Goal: Information Seeking & Learning: Learn about a topic

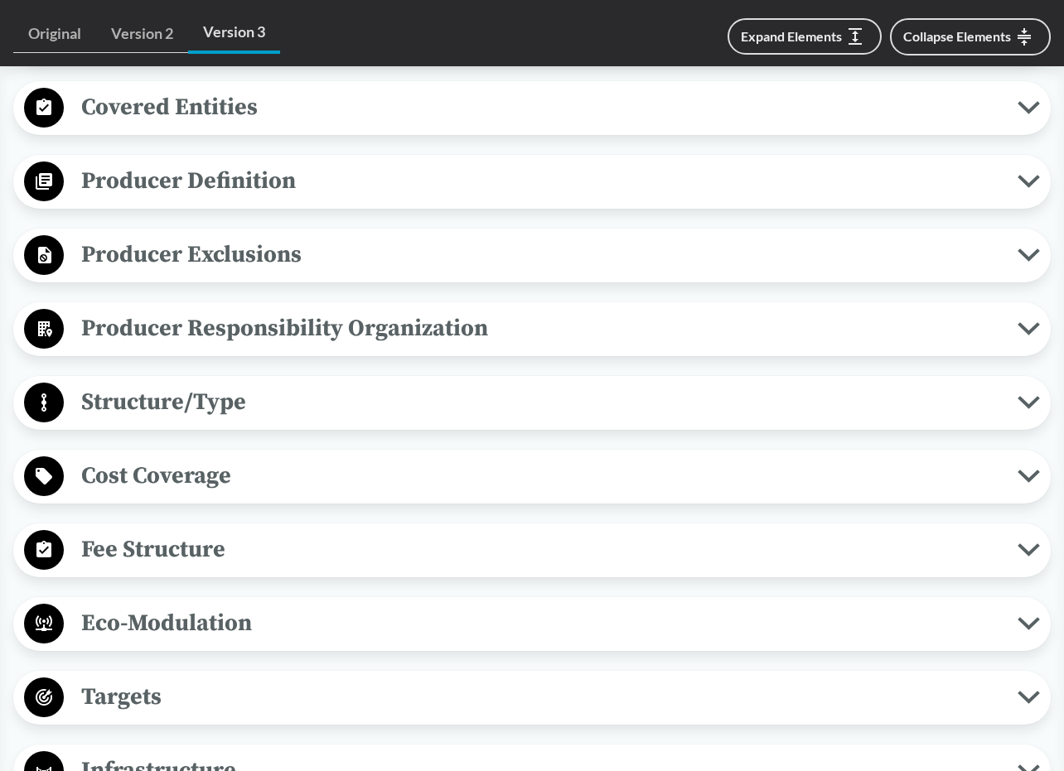
scroll to position [754, 0]
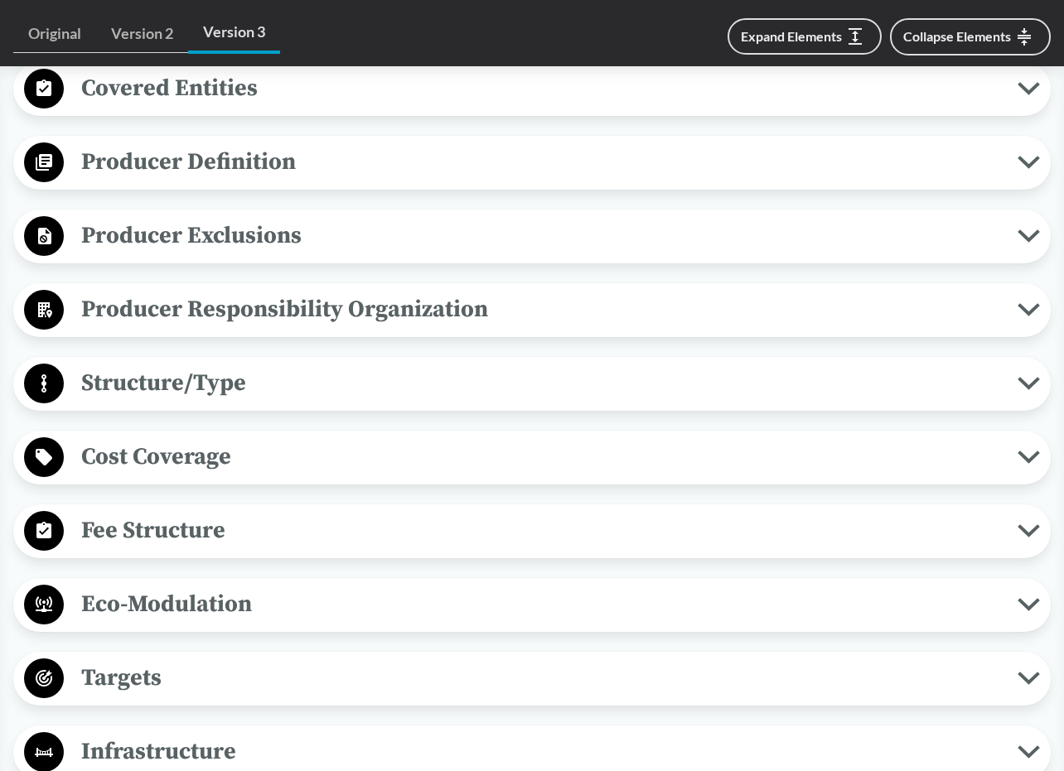
click at [266, 312] on span "Producer Responsibility Organization" at bounding box center [540, 309] width 953 height 37
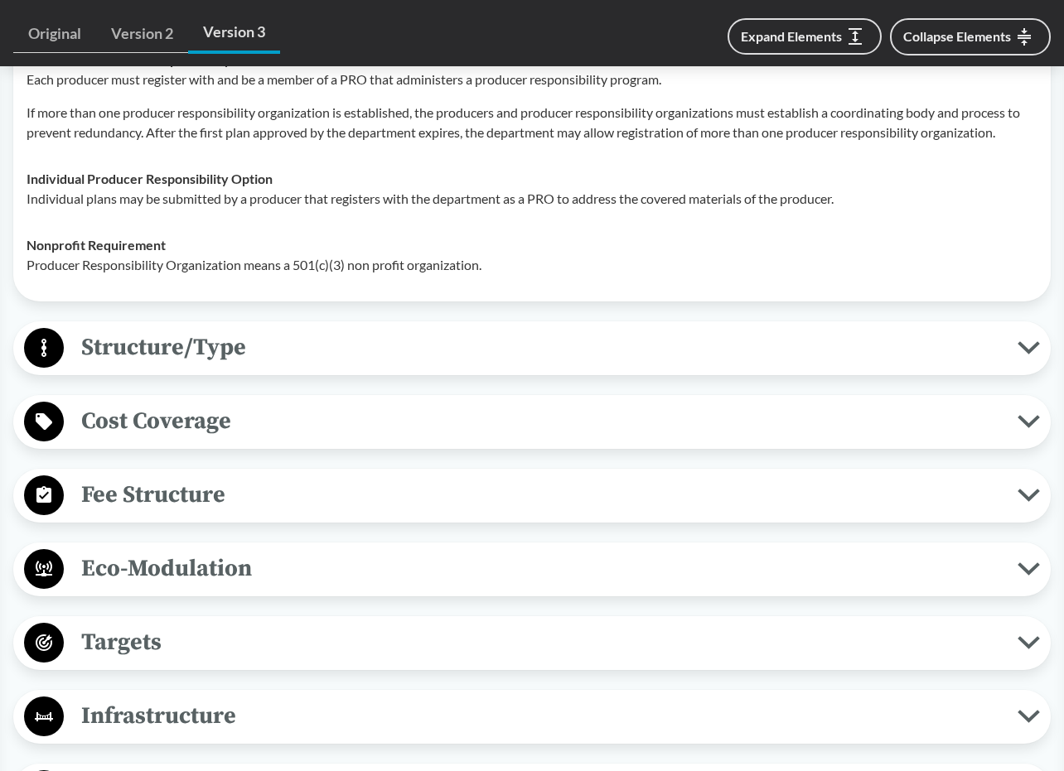
scroll to position [1049, 0]
click at [246, 356] on span "Structure/Type" at bounding box center [540, 346] width 953 height 37
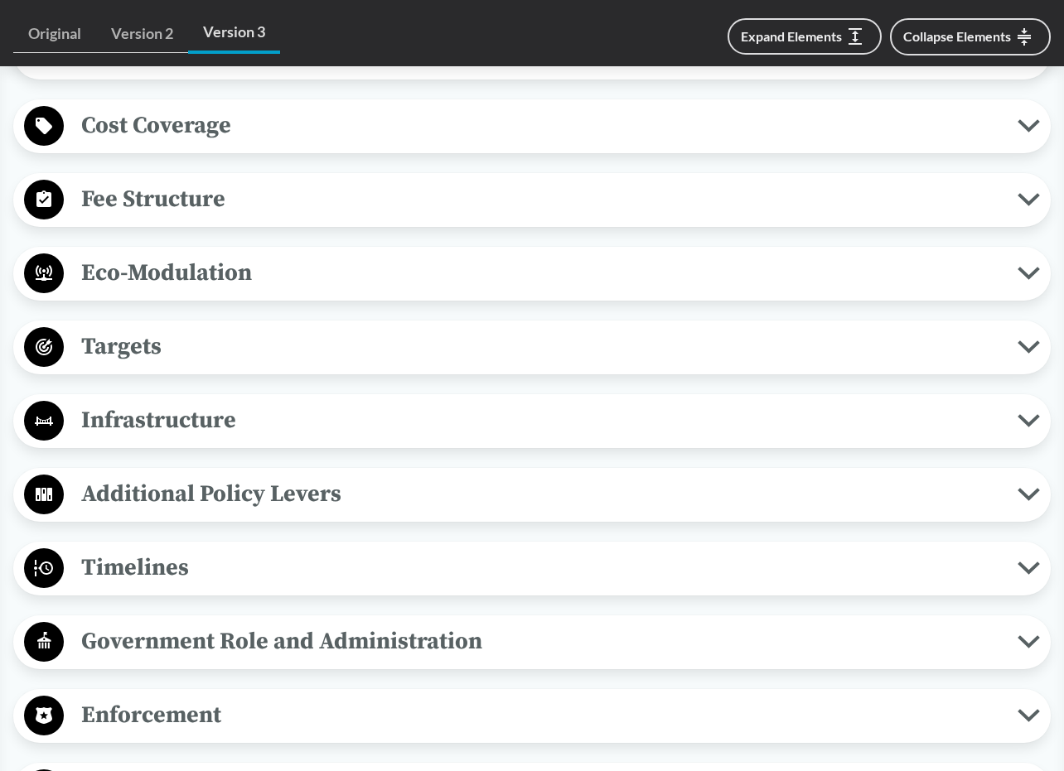
scroll to position [1511, 0]
click at [224, 292] on span "Eco-Modulation" at bounding box center [540, 272] width 953 height 37
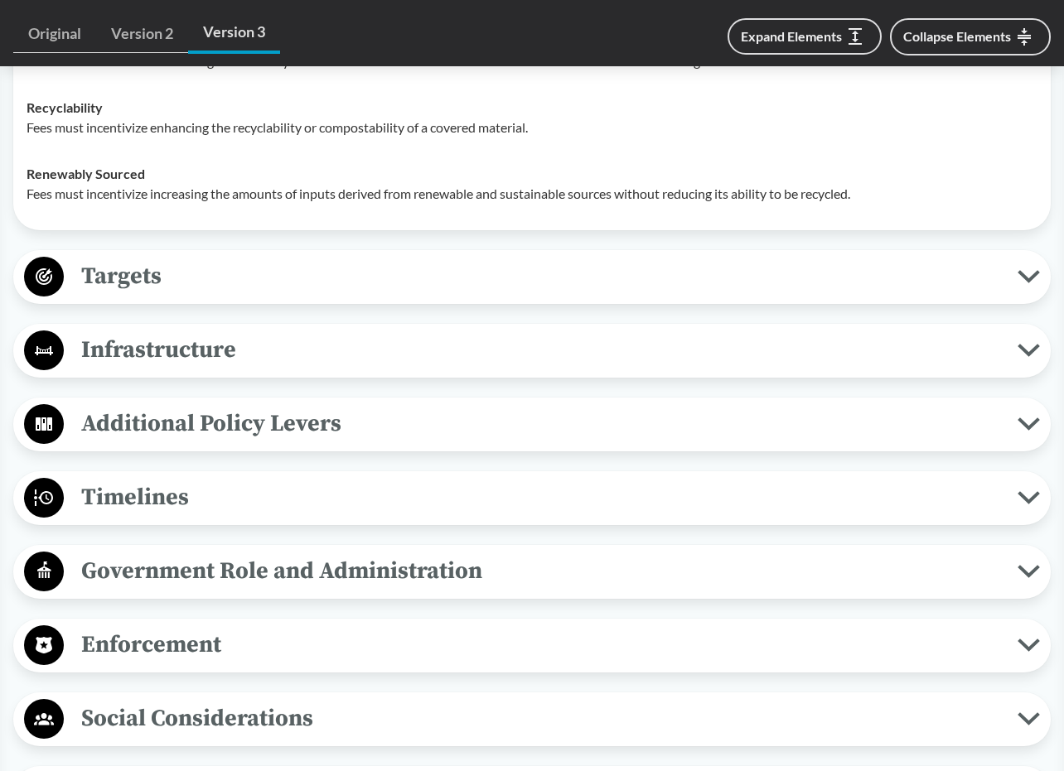
scroll to position [2028, 0]
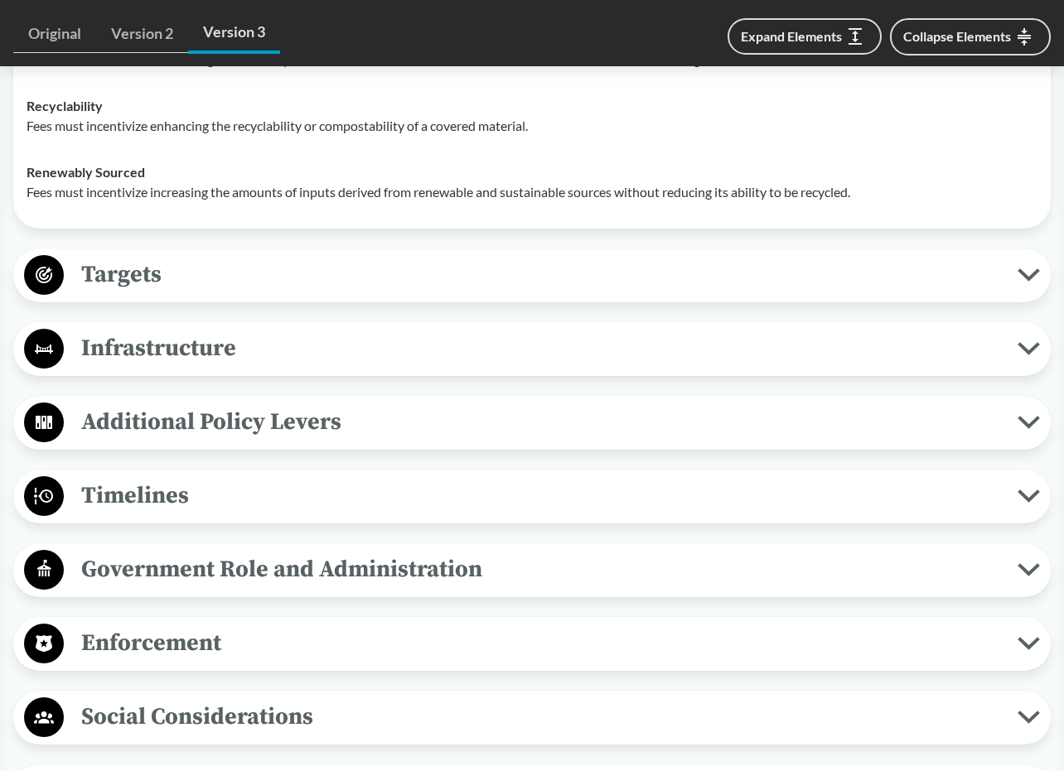
click at [223, 293] on span "Targets" at bounding box center [540, 274] width 953 height 37
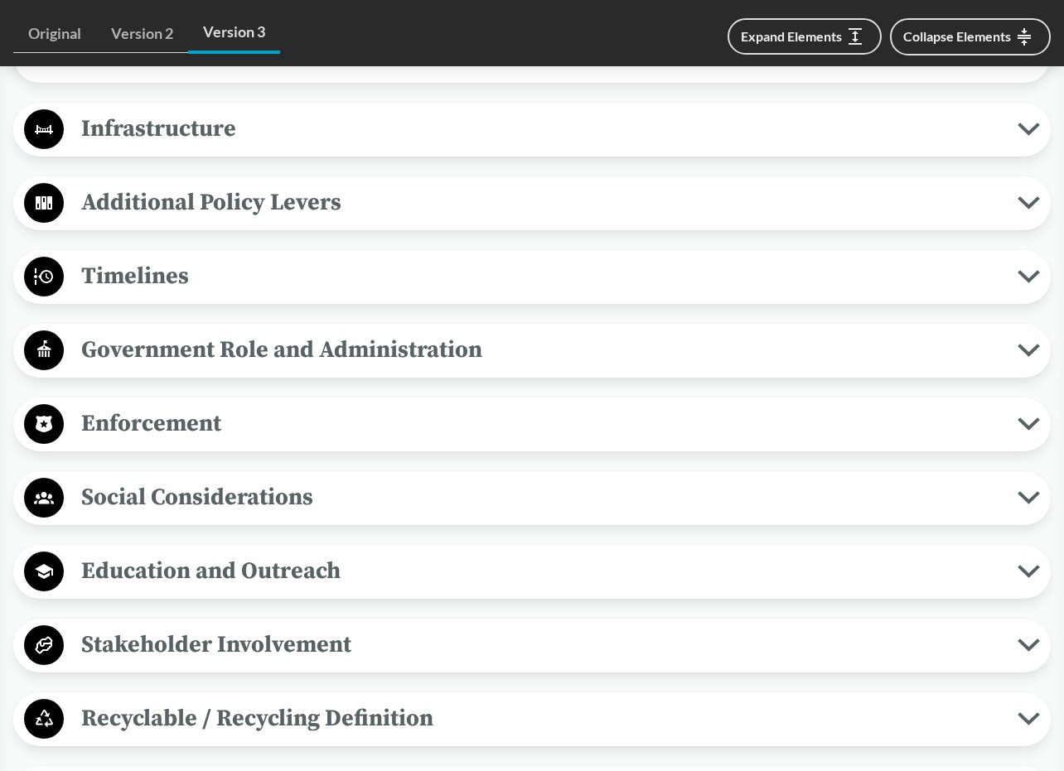
scroll to position [2810, 0]
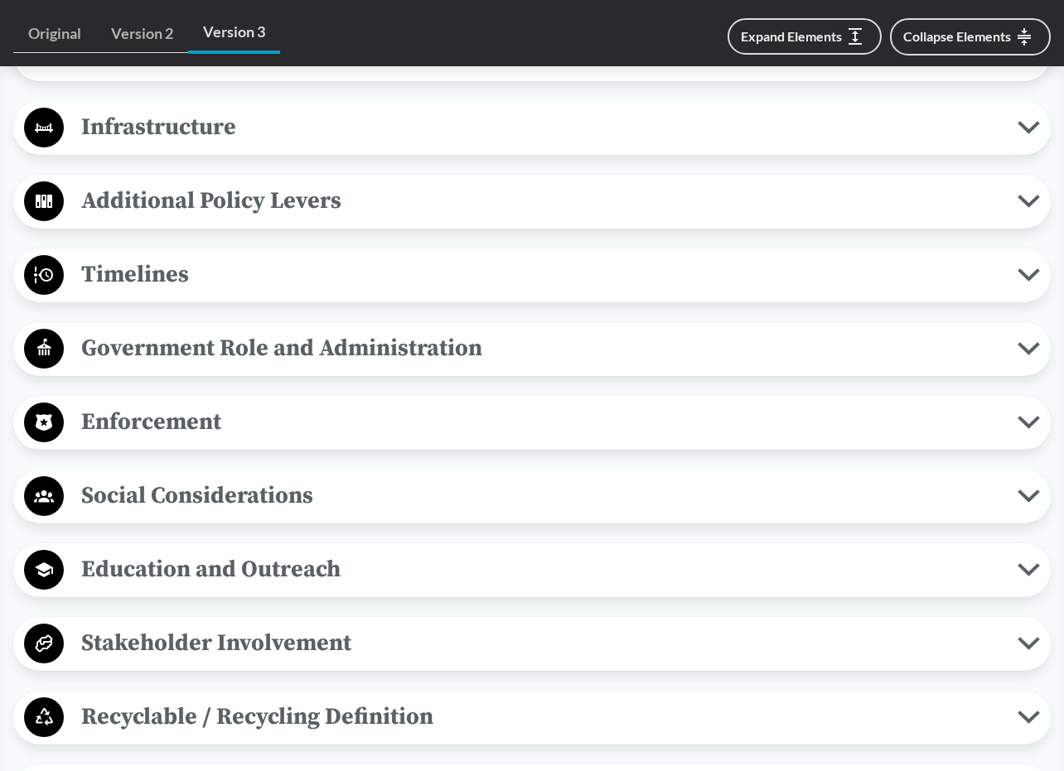
click at [242, 146] on span "Infrastructure" at bounding box center [540, 127] width 953 height 37
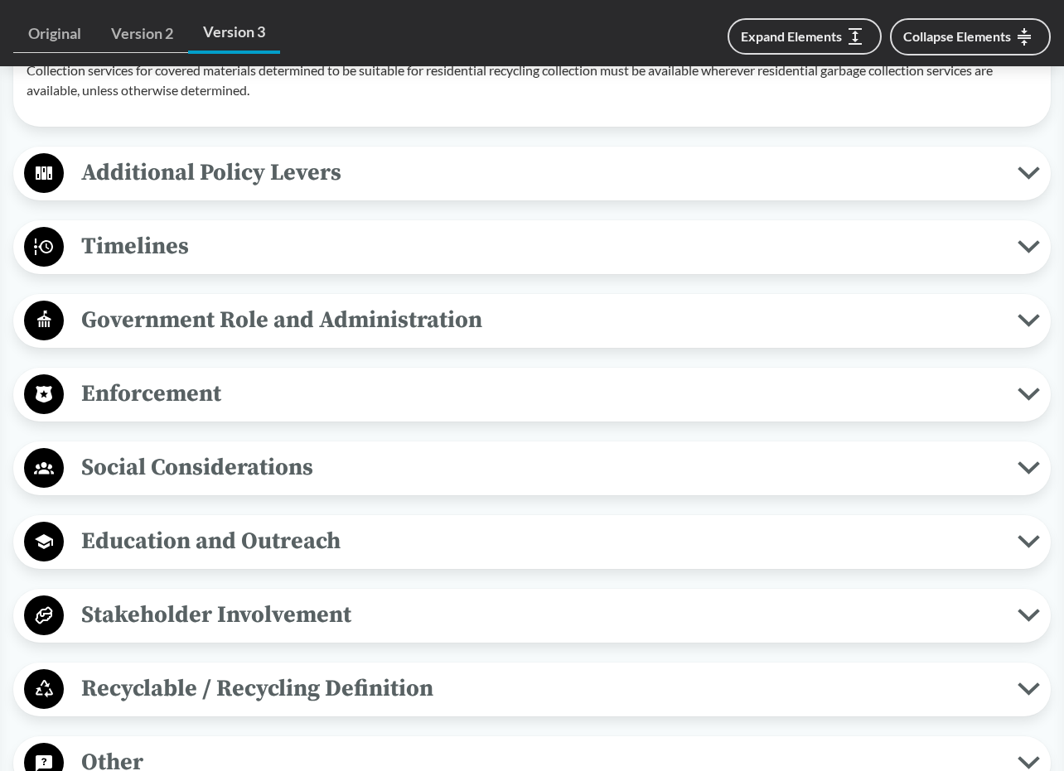
scroll to position [3018, 0]
click at [195, 191] on span "Additional Policy Levers" at bounding box center [540, 171] width 953 height 37
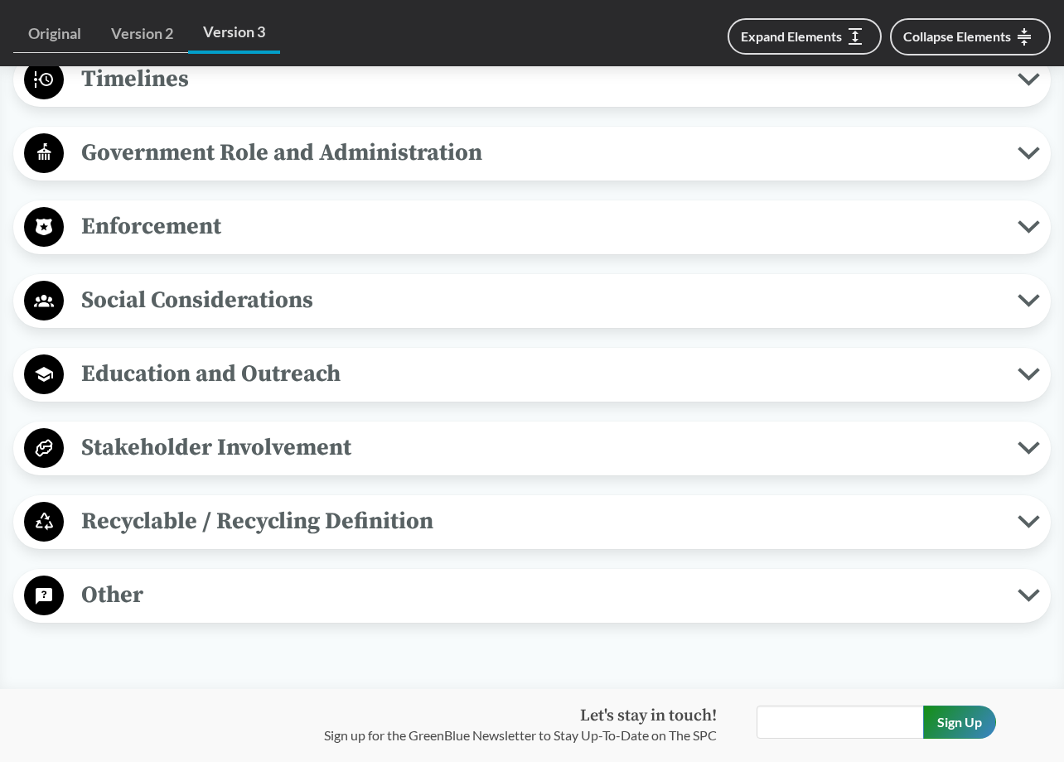
scroll to position [3373, 0]
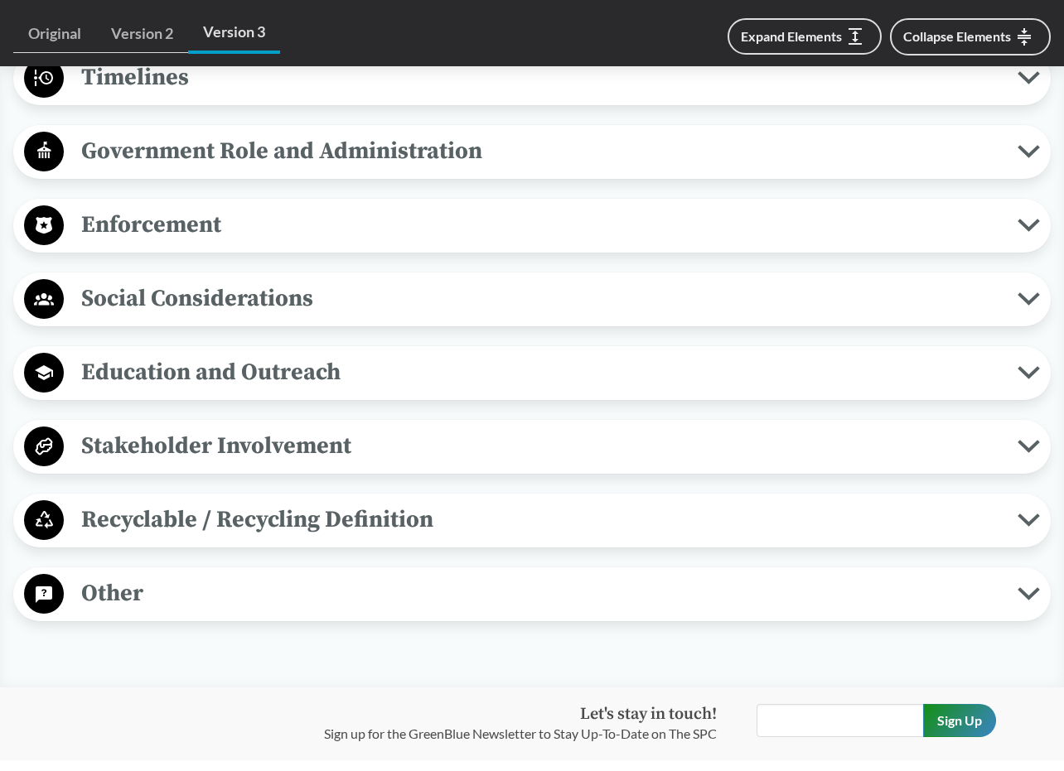
click at [203, 170] on span "Government Role and Administration" at bounding box center [540, 151] width 953 height 37
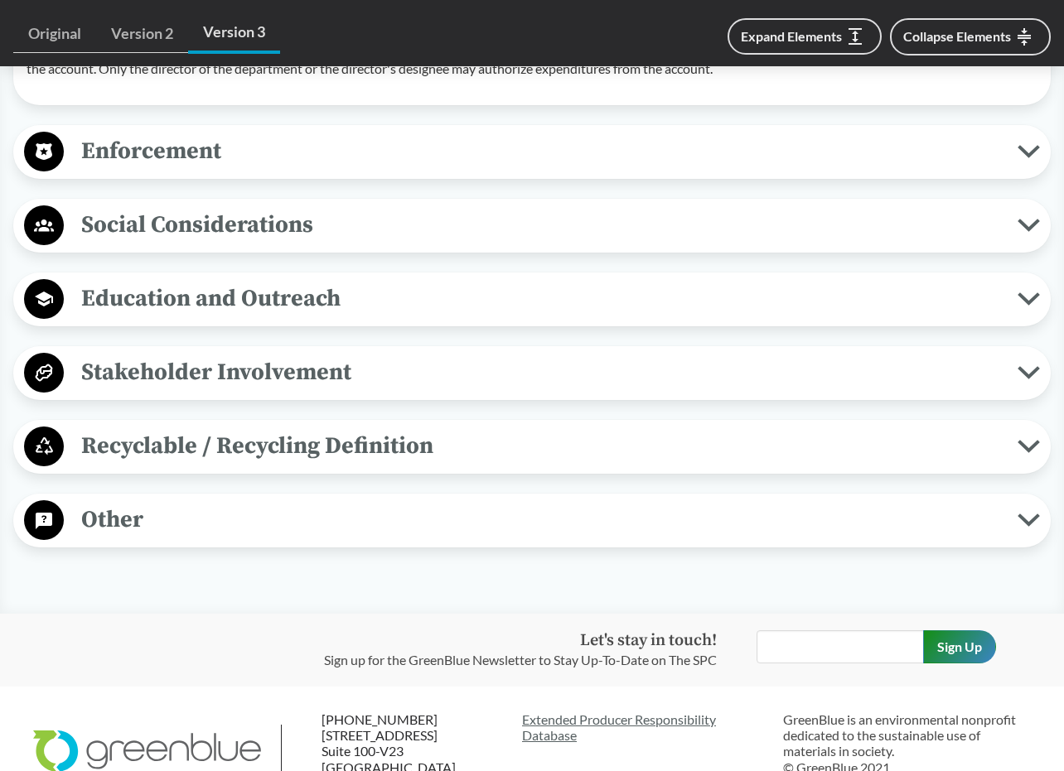
scroll to position [3963, 0]
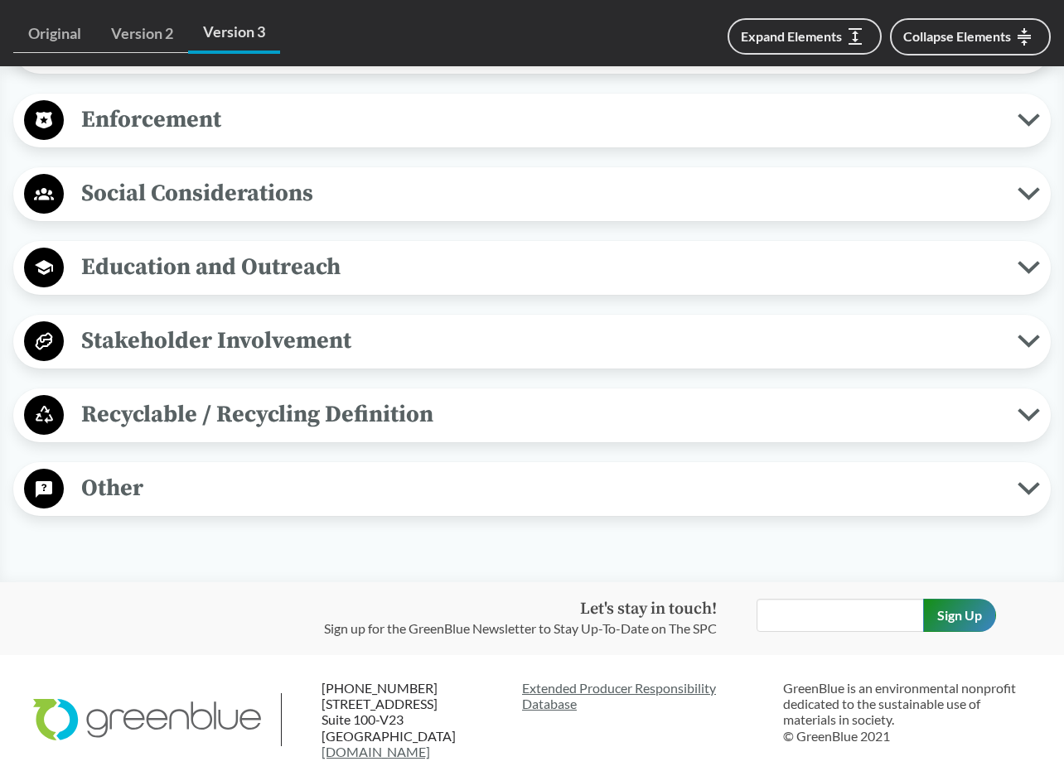
click at [162, 212] on span "Social Considerations" at bounding box center [540, 193] width 953 height 37
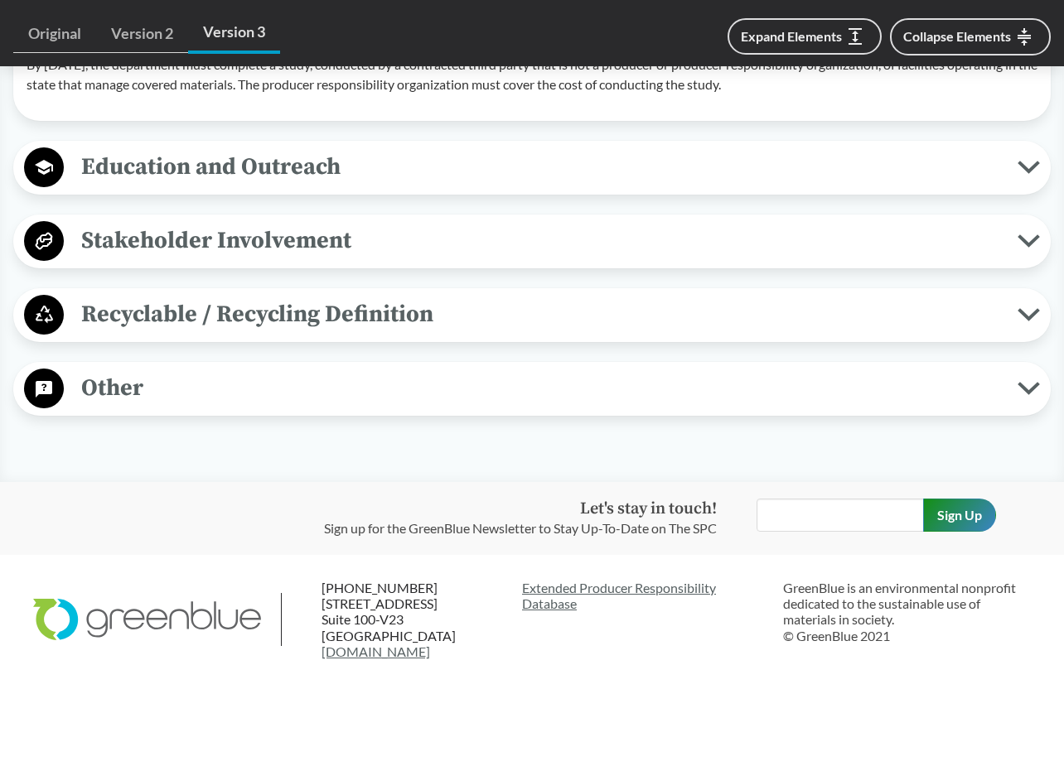
scroll to position [4496, 0]
click at [131, 386] on span "Other" at bounding box center [540, 387] width 953 height 37
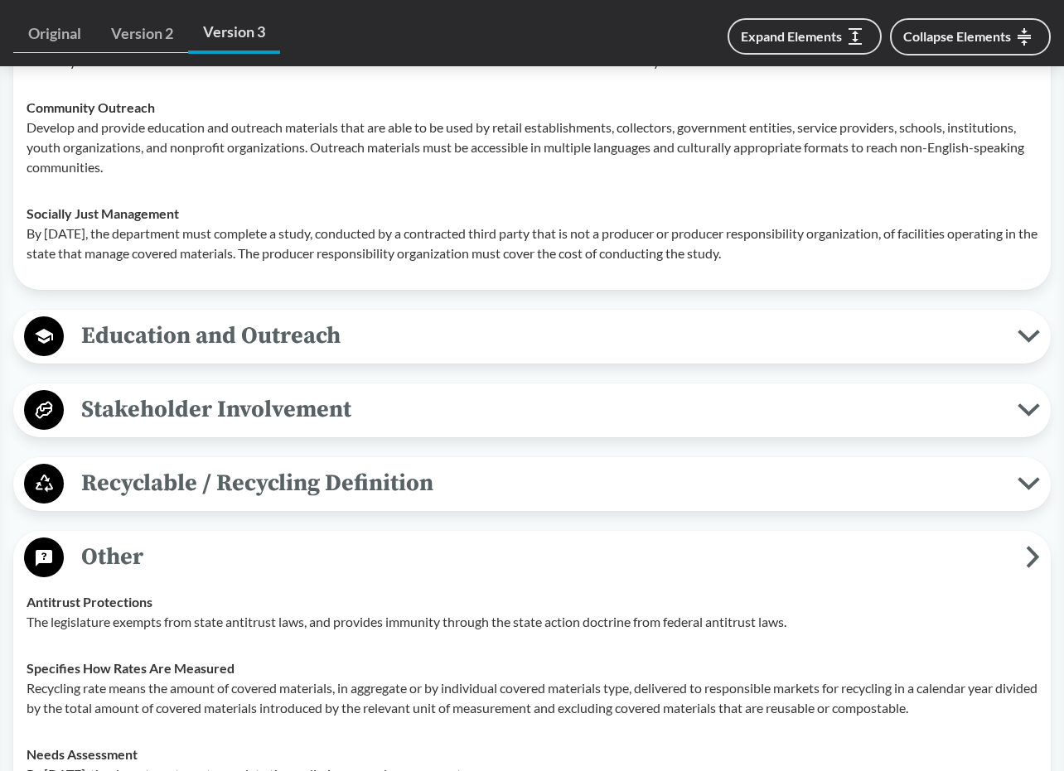
scroll to position [4286, 0]
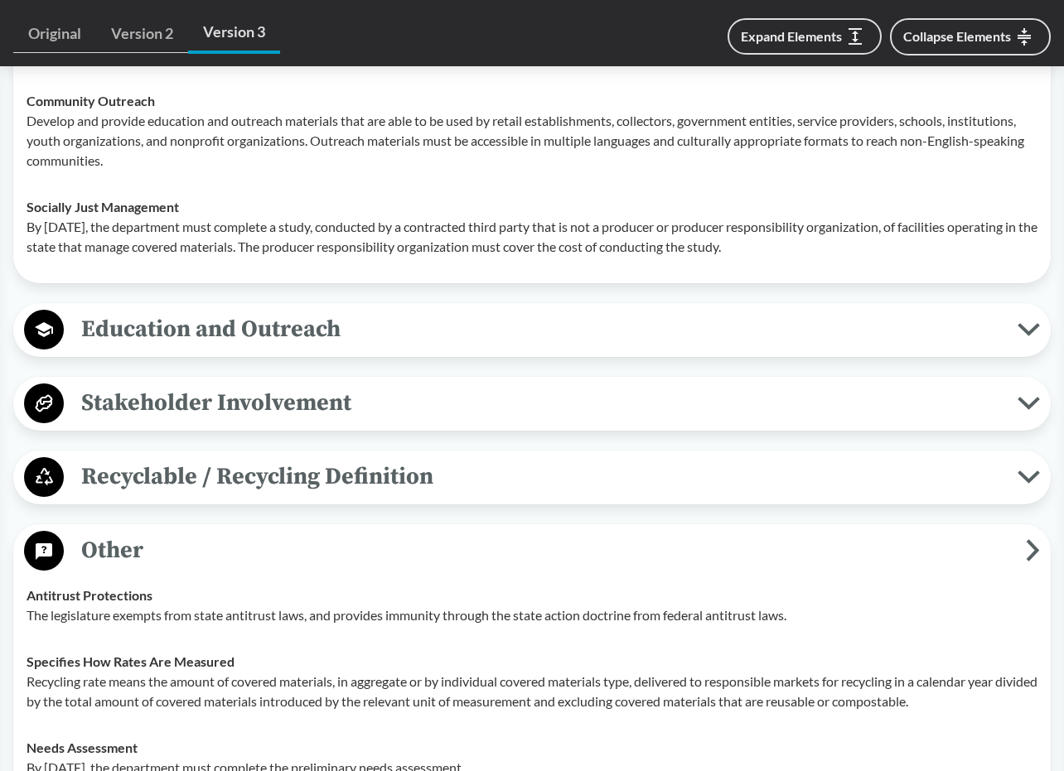
click at [340, 422] on span "Stakeholder Involvement" at bounding box center [540, 402] width 953 height 37
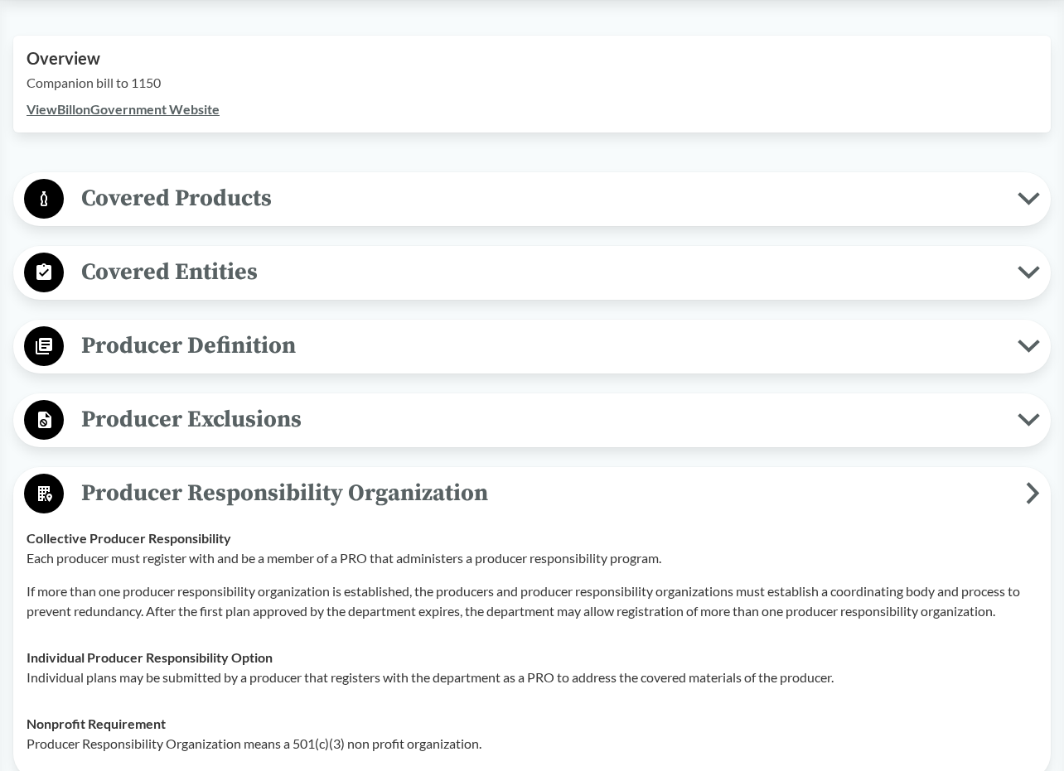
scroll to position [572, 0]
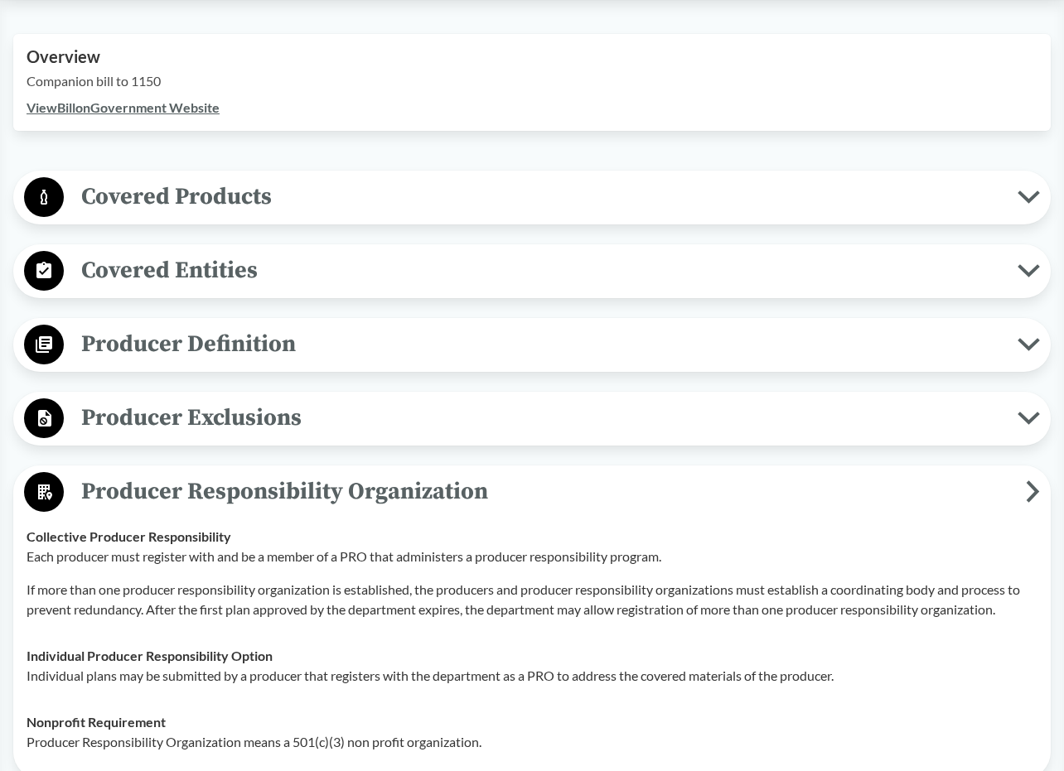
click at [222, 197] on span "Covered Products" at bounding box center [540, 196] width 953 height 37
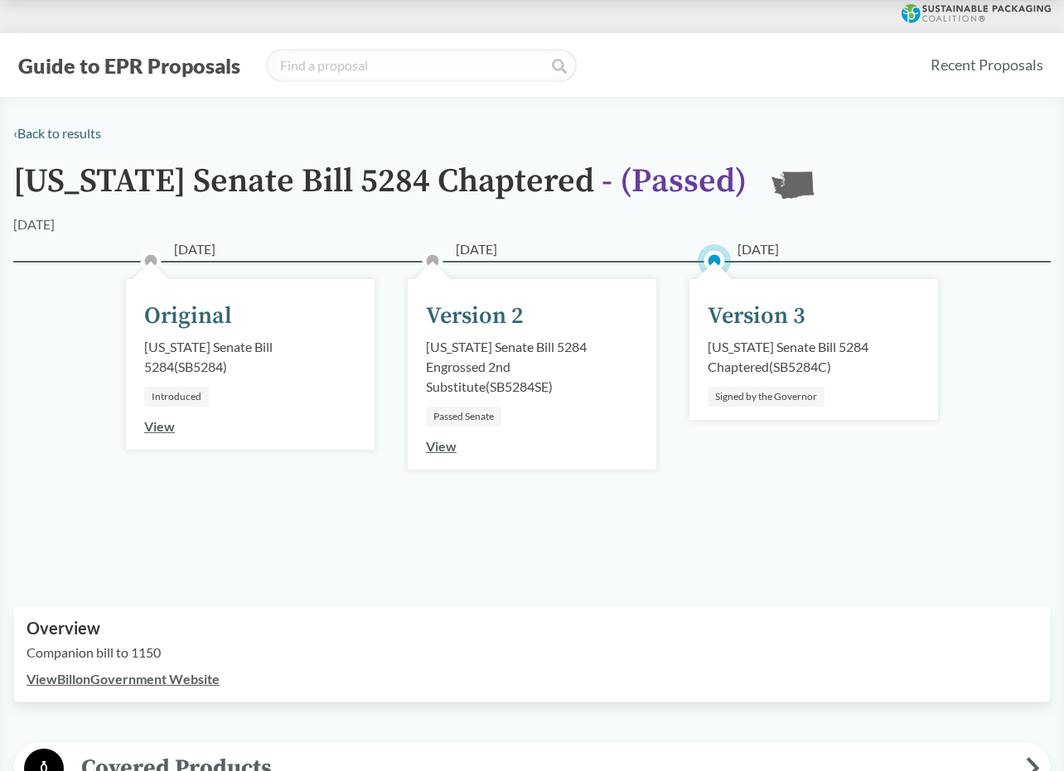
scroll to position [0, 0]
click at [90, 129] on link "‹ Back to results" at bounding box center [57, 133] width 88 height 16
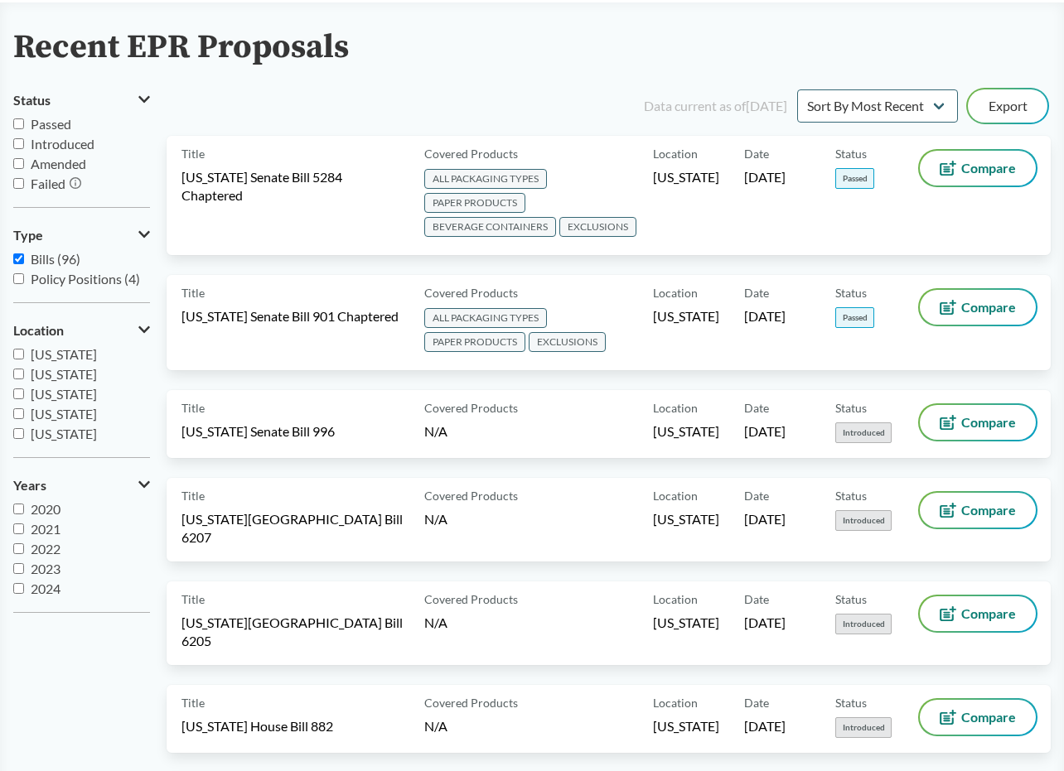
scroll to position [112, 0]
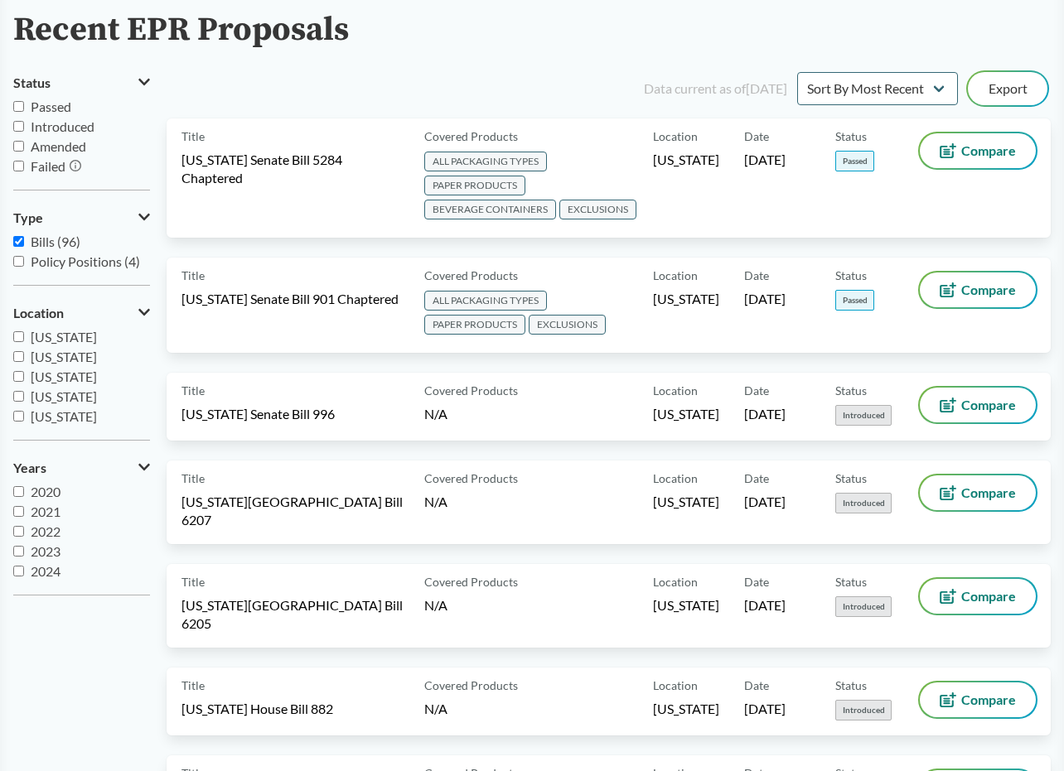
click at [16, 109] on input "Passed" at bounding box center [18, 106] width 11 height 11
checkbox input "true"
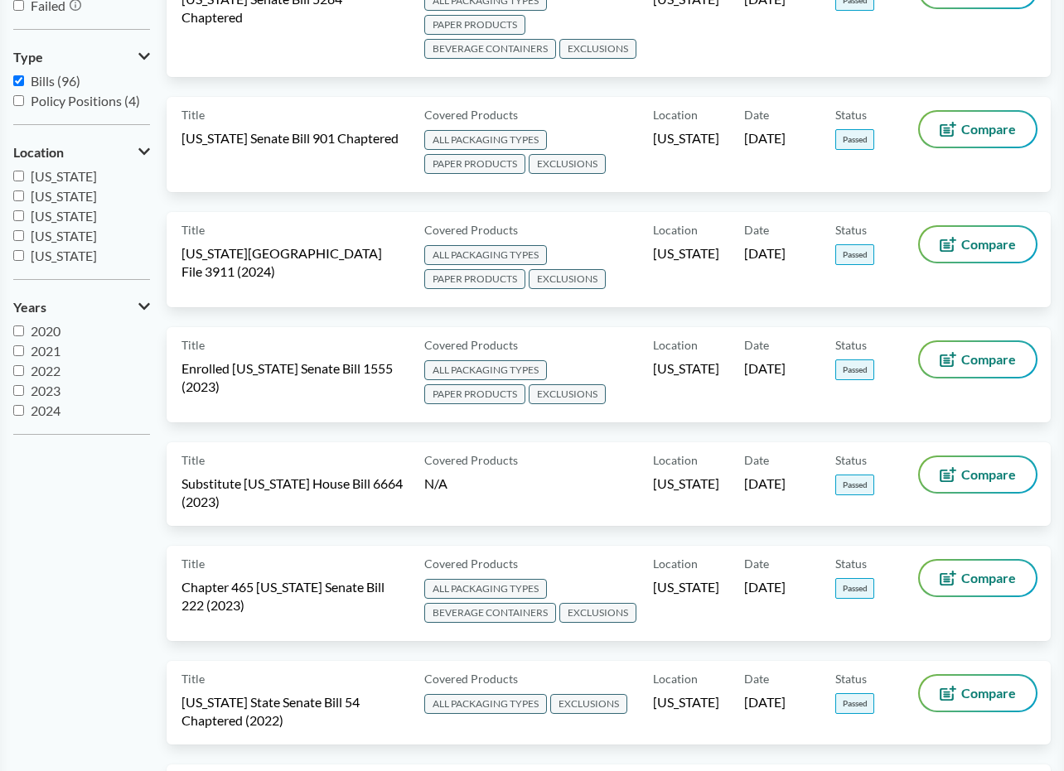
scroll to position [0, 0]
drag, startPoint x: 17, startPoint y: 176, endPoint x: 17, endPoint y: 189, distance: 13.3
click at [17, 176] on input "[US_STATE]" at bounding box center [18, 176] width 11 height 11
checkbox input "true"
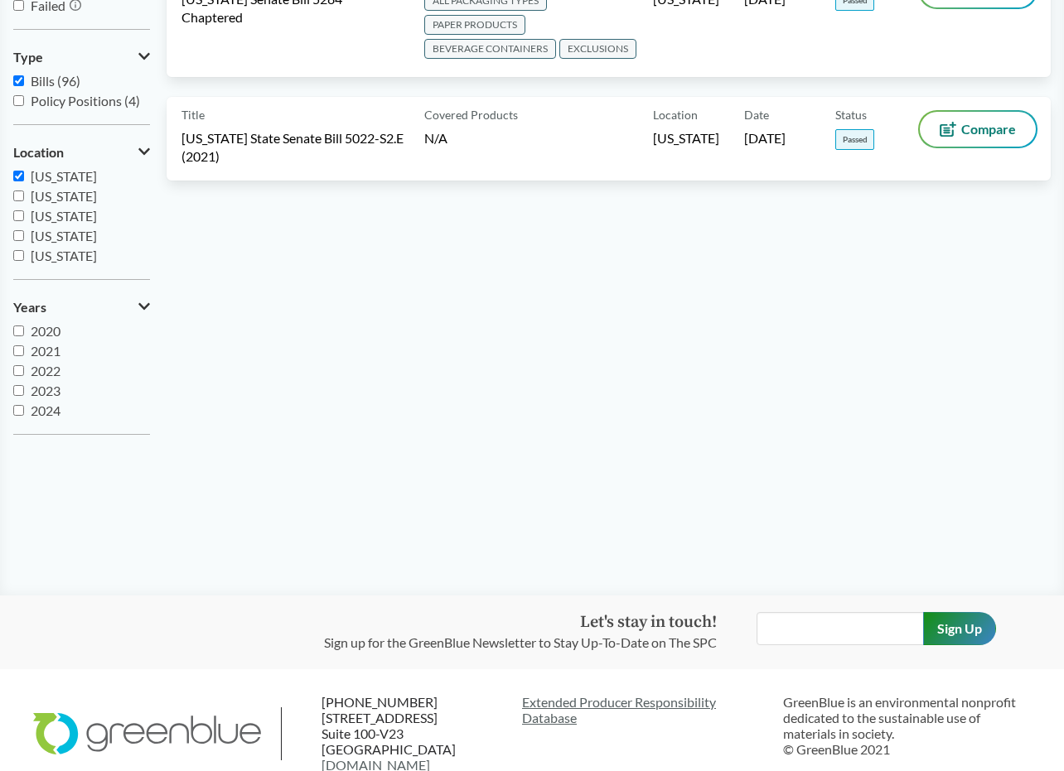
click at [18, 196] on input "[US_STATE]" at bounding box center [18, 196] width 11 height 11
checkbox input "true"
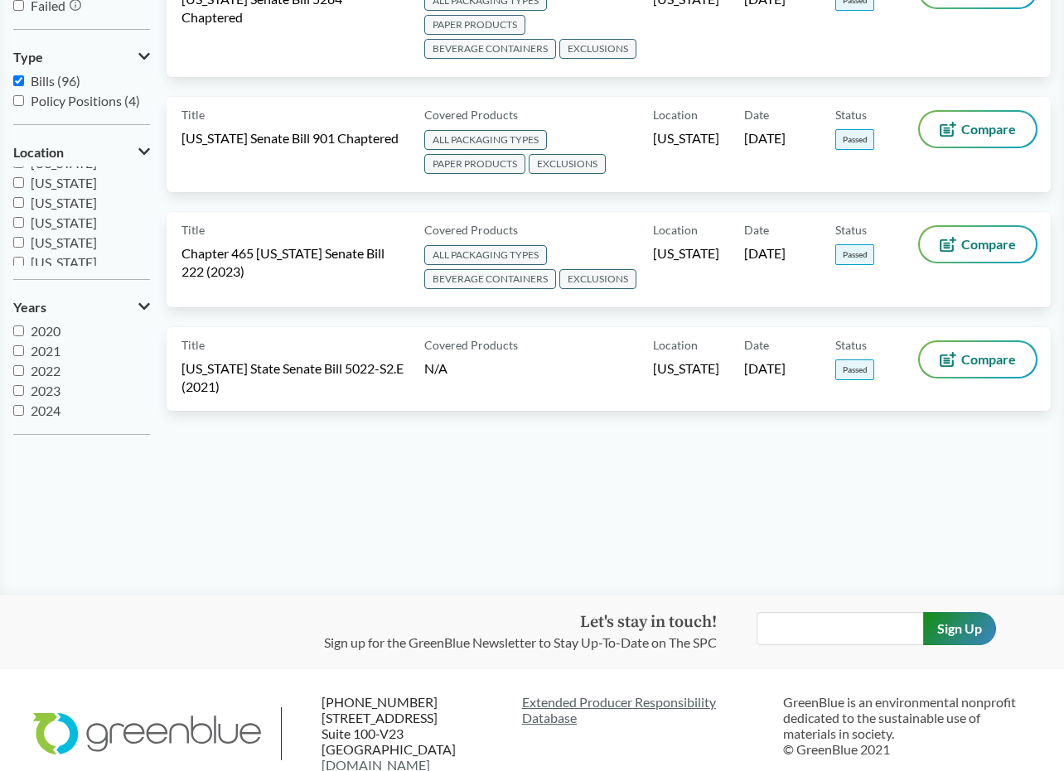
scroll to position [268, 0]
click at [17, 225] on input "[US_STATE]" at bounding box center [18, 225] width 11 height 11
checkbox input "true"
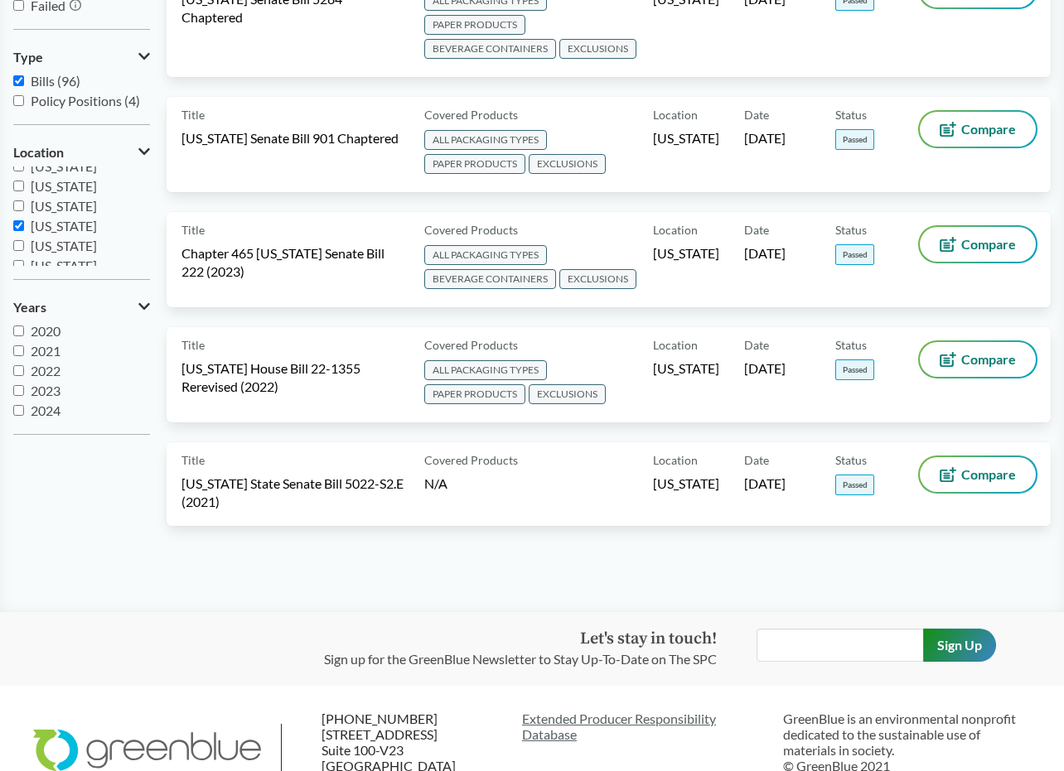
click at [18, 208] on input "[US_STATE]" at bounding box center [18, 205] width 11 height 11
checkbox input "true"
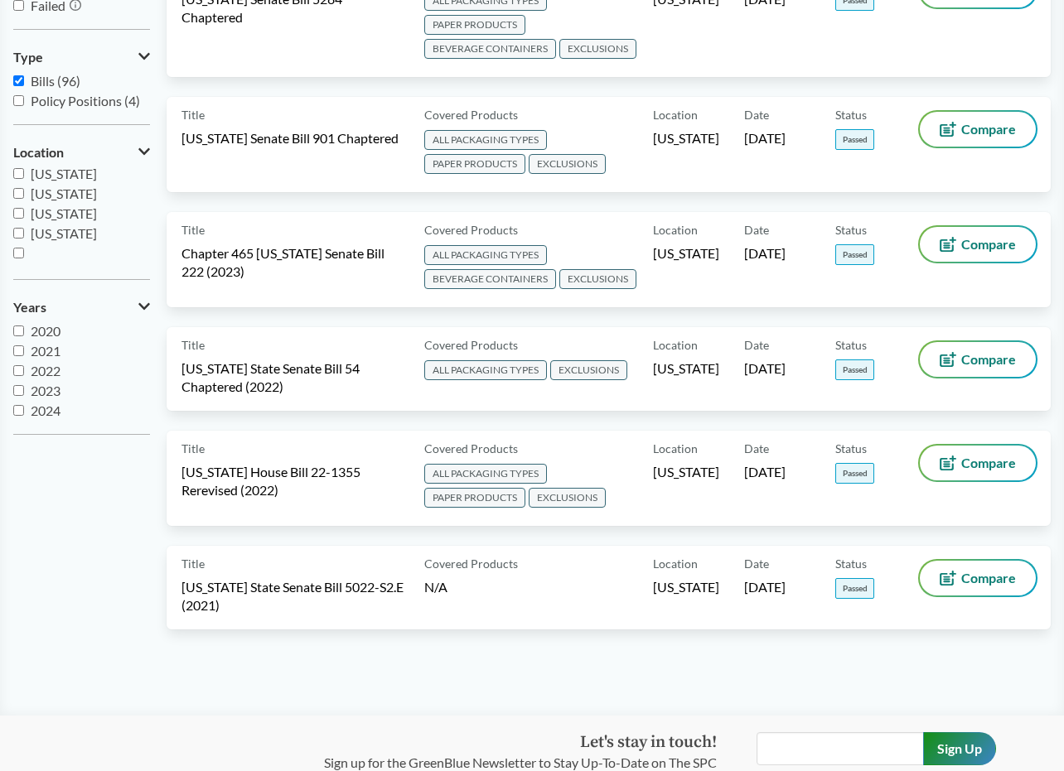
scroll to position [358, 0]
click at [16, 235] on input "[US_STATE]" at bounding box center [18, 235] width 11 height 11
checkbox input "true"
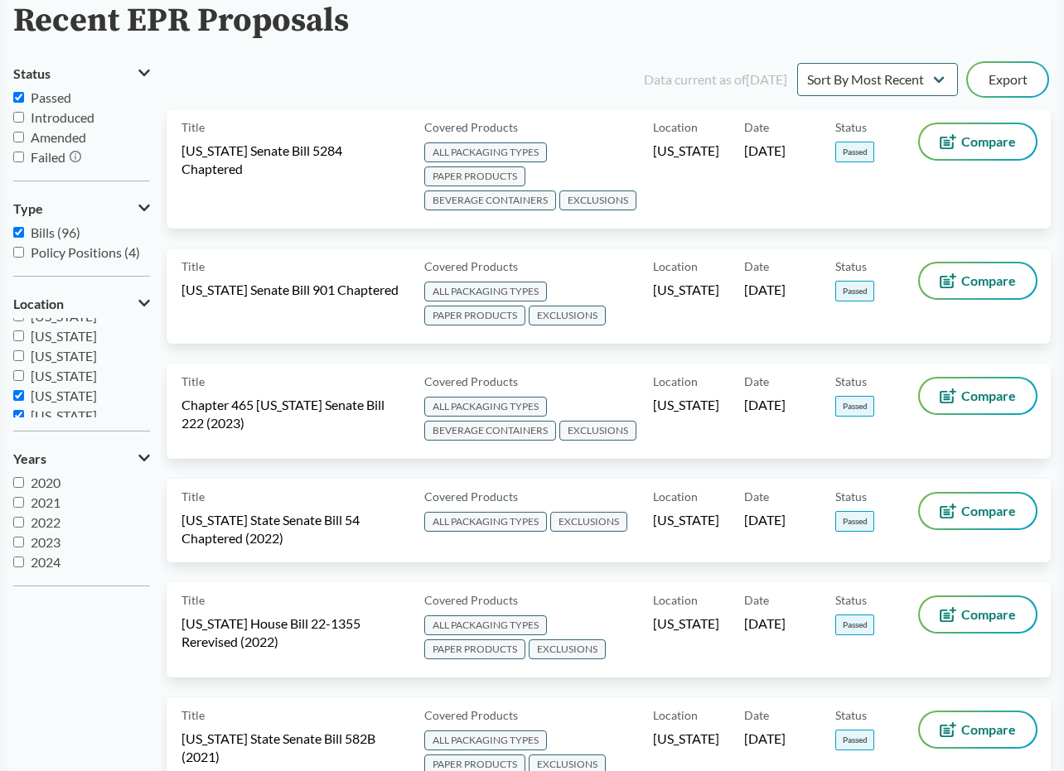
scroll to position [248, 0]
click at [20, 340] on input "[US_STATE]" at bounding box center [18, 338] width 11 height 11
checkbox input "true"
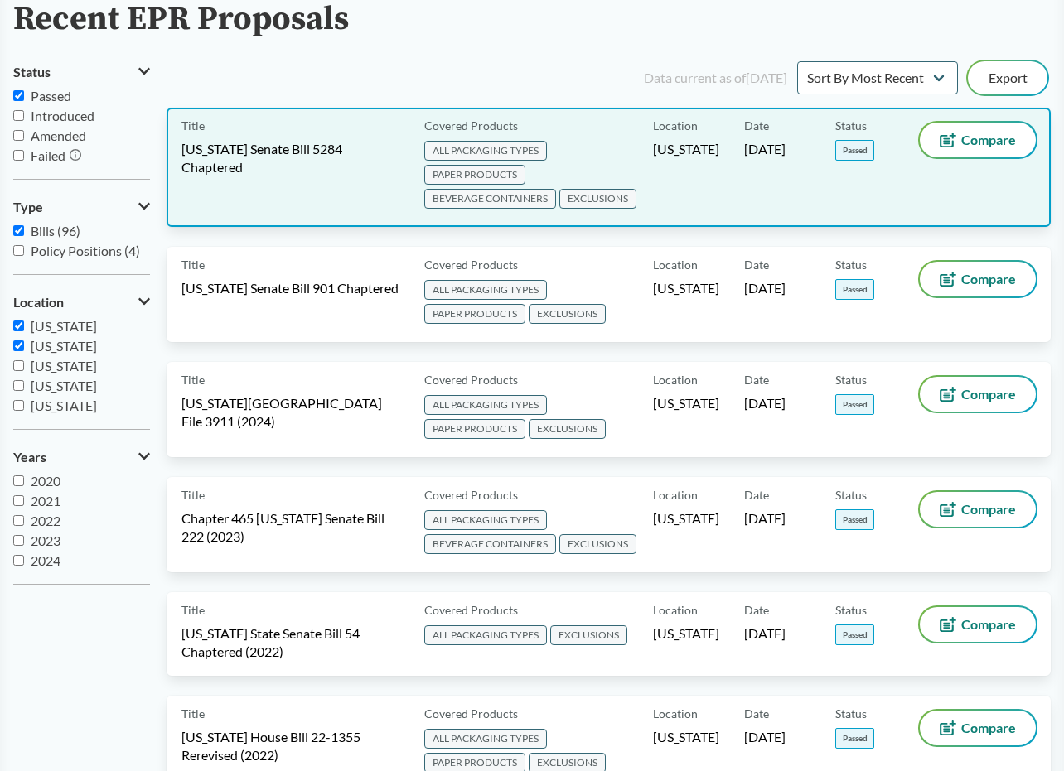
scroll to position [120, 0]
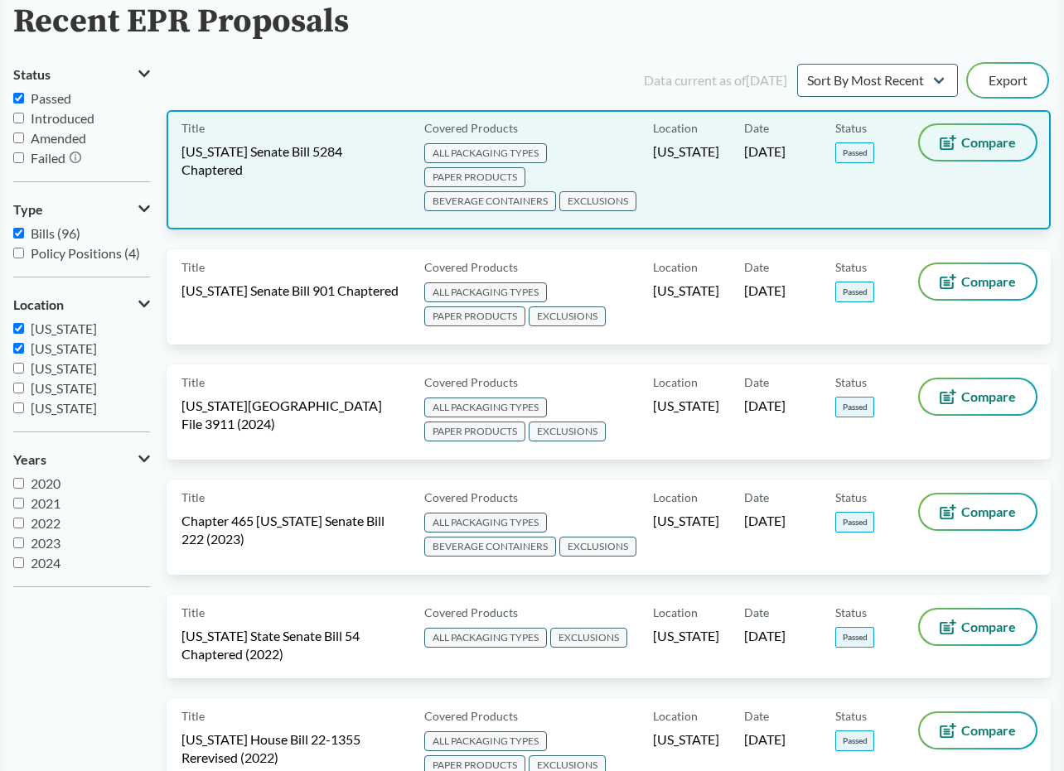
click at [947, 138] on icon at bounding box center [947, 142] width 17 height 15
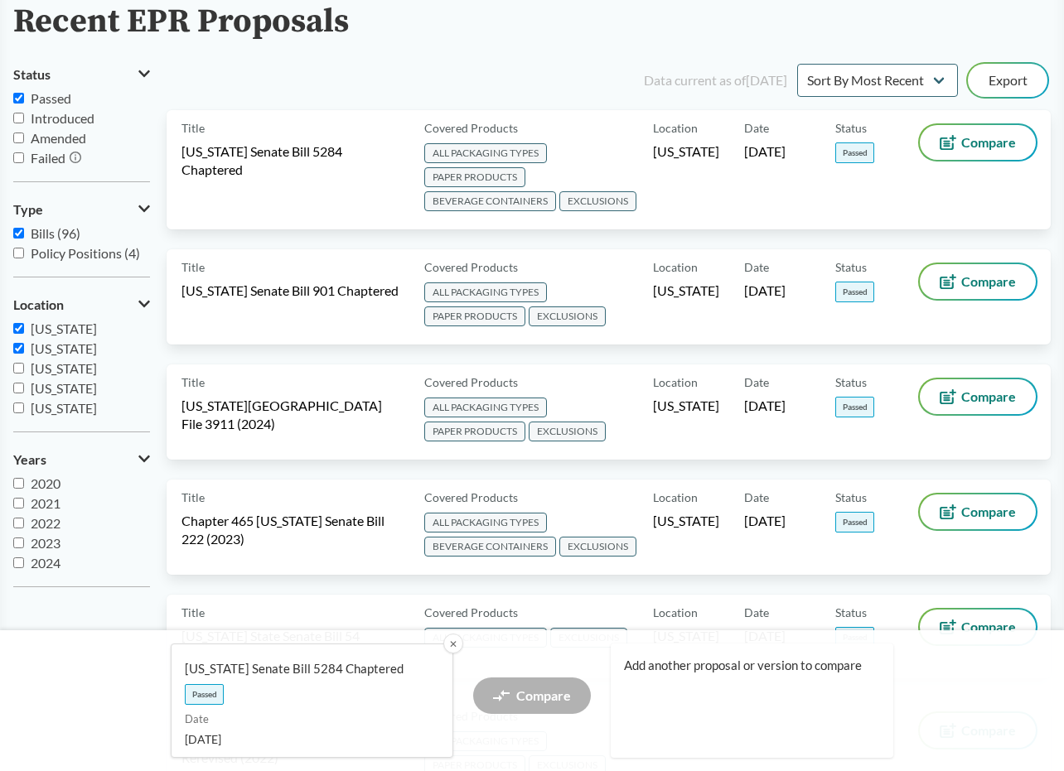
scroll to position [40, 0]
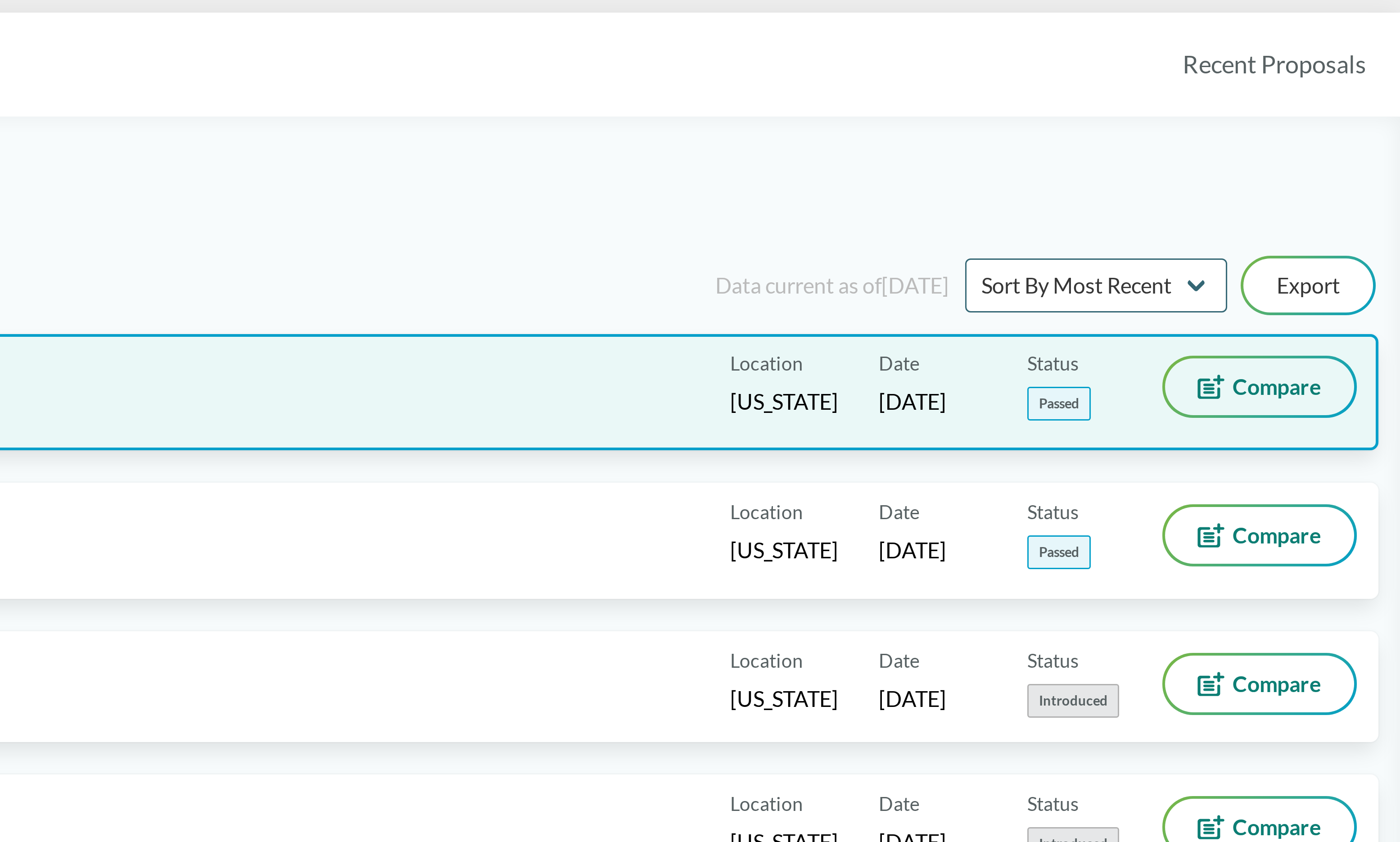
click at [578, 139] on span "Compare" at bounding box center [1359, 142] width 30 height 7
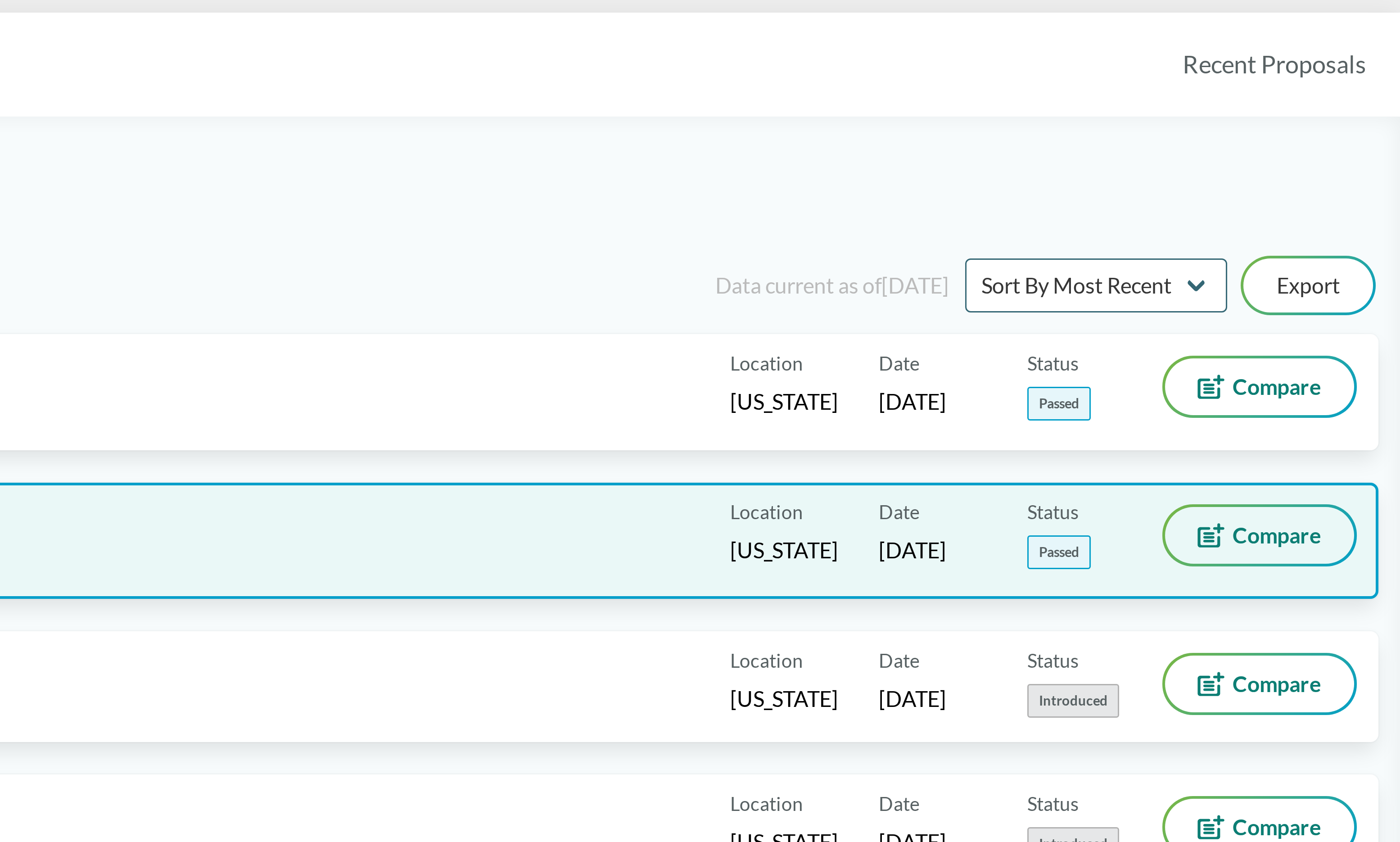
click at [578, 196] on span "Compare" at bounding box center [1359, 192] width 30 height 7
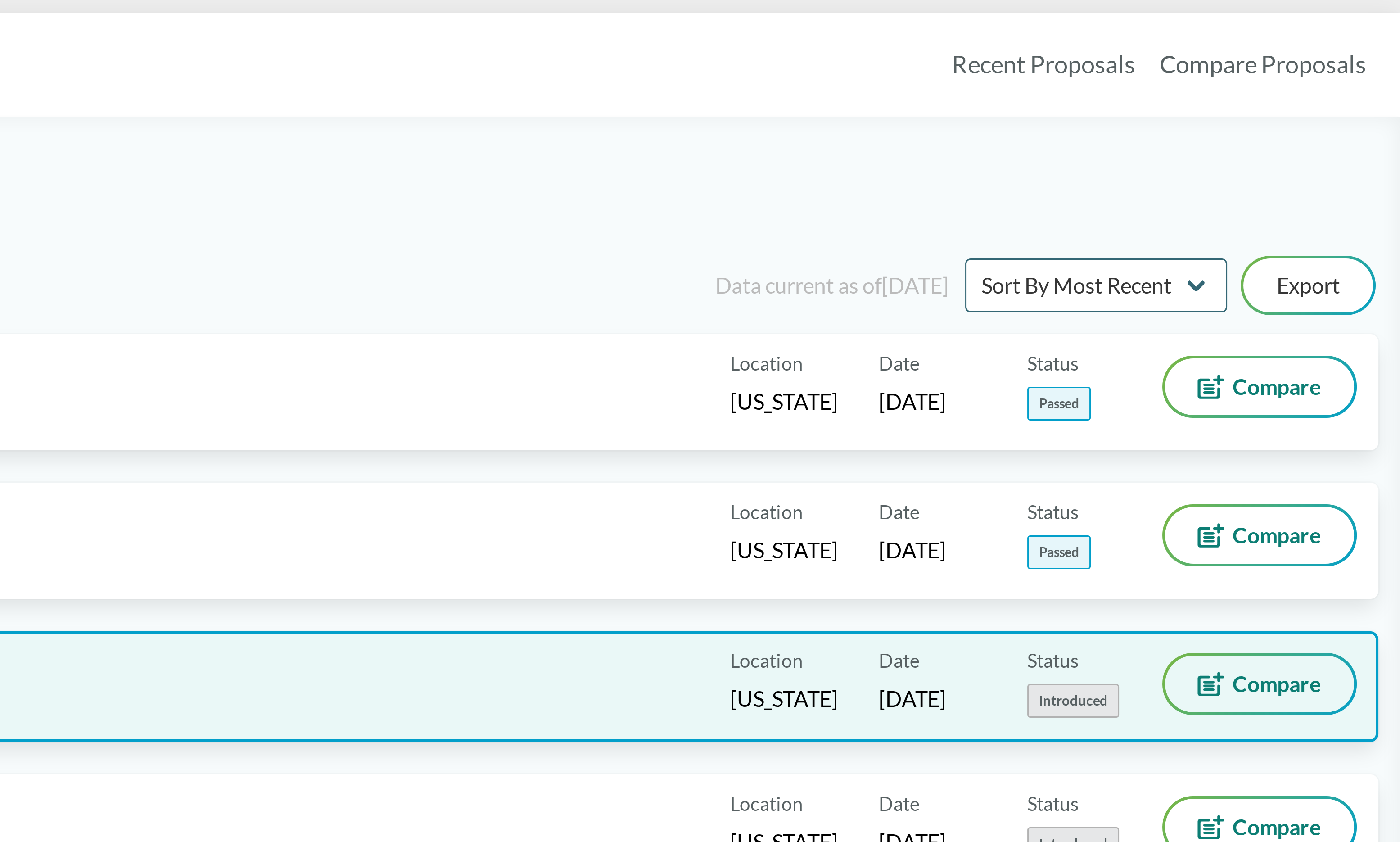
click at [578, 245] on span "Compare" at bounding box center [1359, 241] width 30 height 7
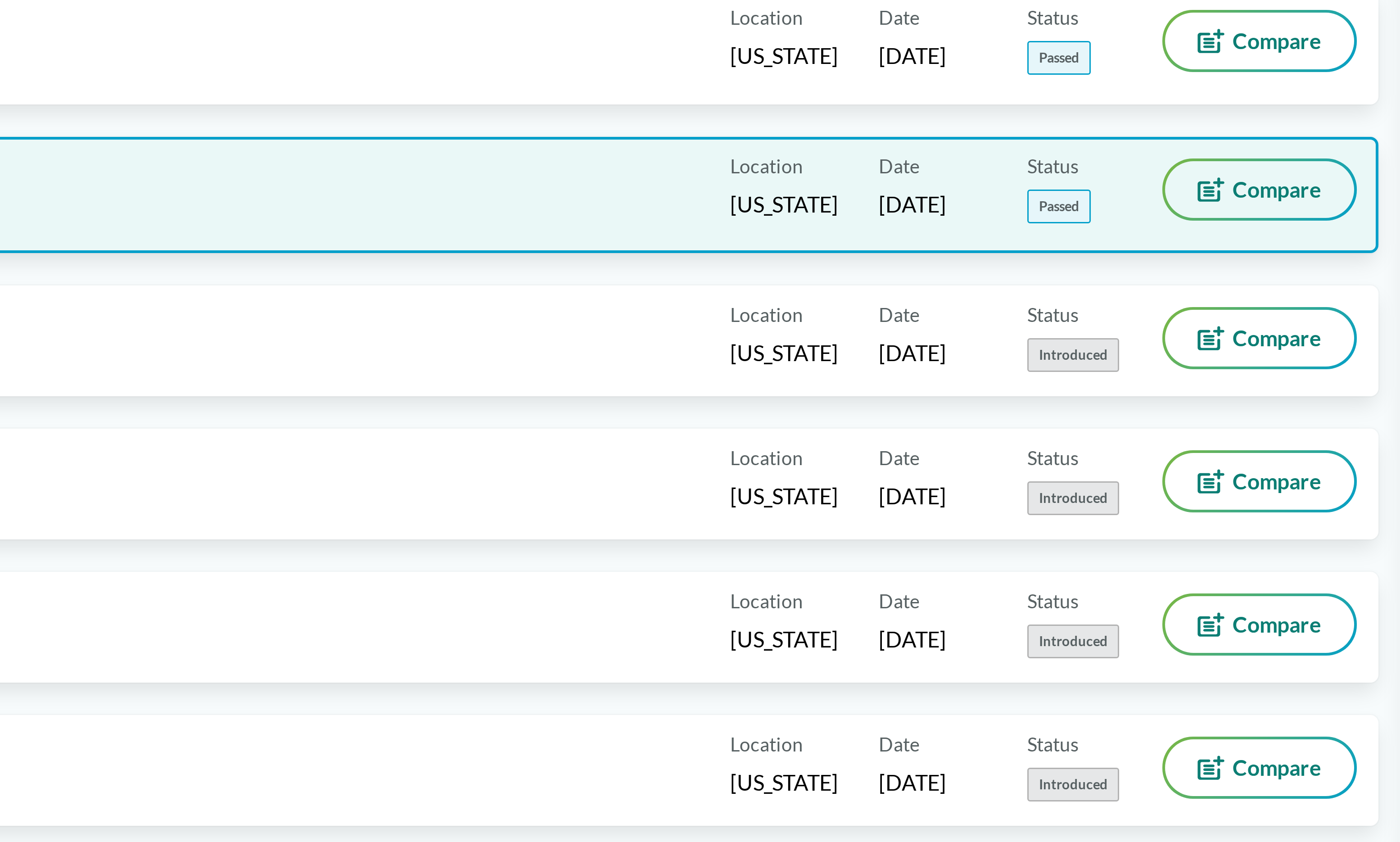
click at [578, 189] on span "Compare" at bounding box center [1359, 192] width 30 height 7
click at [397, 174] on div "Title [US_STATE] Senate Bill 901 Chaptered Covered Products ALL PACKAGING TYPES…" at bounding box center [741, 194] width 1302 height 39
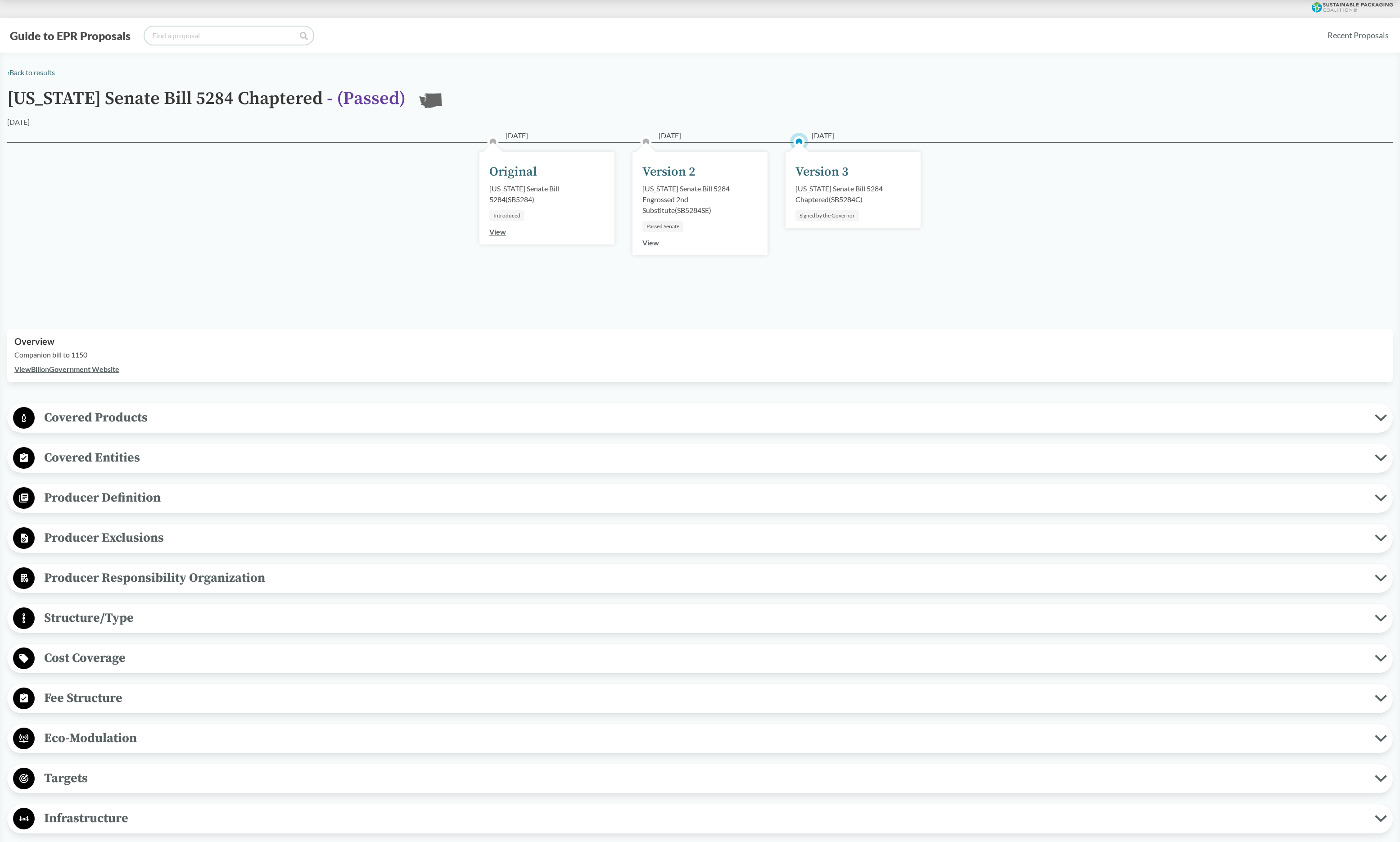
click at [165, 39] on input "search" at bounding box center [229, 35] width 169 height 18
click at [109, 108] on h1 "[US_STATE] Senate Bill 5284 Chaptered - ( Passed )" at bounding box center [206, 102] width 398 height 28
drag, startPoint x: 79, startPoint y: 102, endPoint x: 84, endPoint y: 9, distance: 93.1
click at [79, 101] on h1 "[US_STATE] Senate Bill 5284 Chaptered - ( Passed )" at bounding box center [206, 102] width 398 height 28
